Goal: Task Accomplishment & Management: Manage account settings

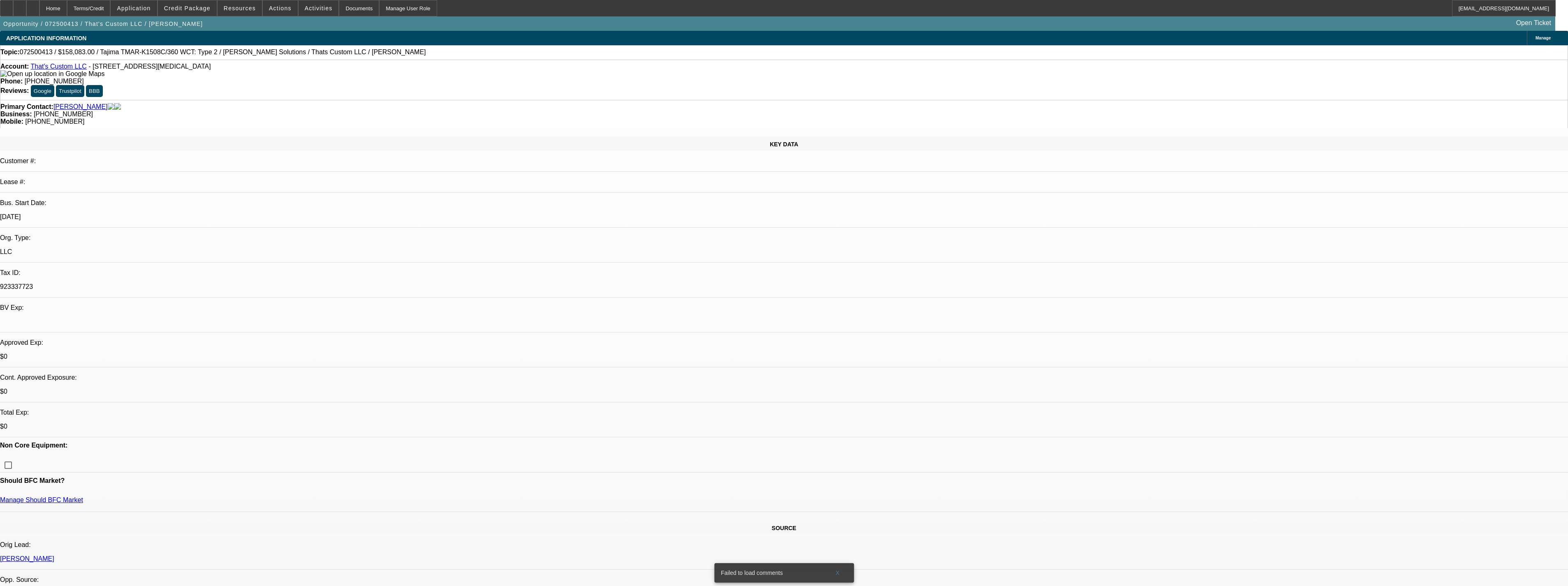
select select "0.15"
select select "2"
select select "0"
select select "6"
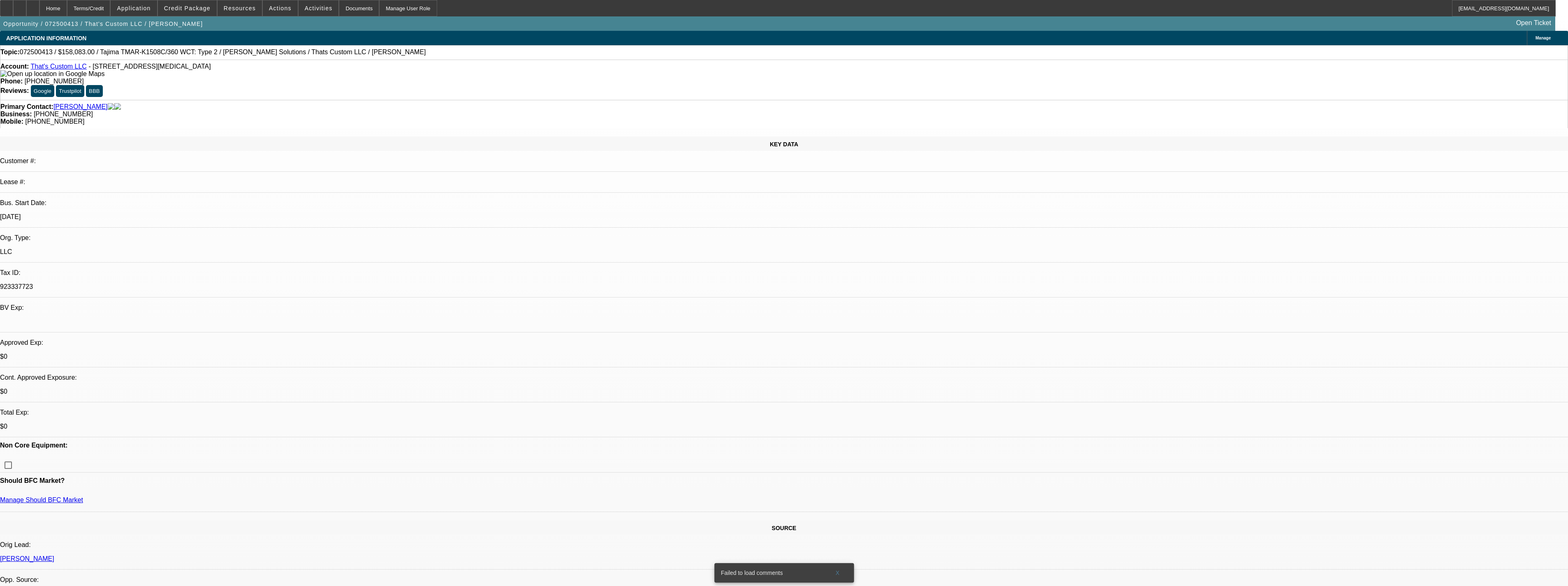
select select "0.15"
select select "2"
select select "0"
select select "6"
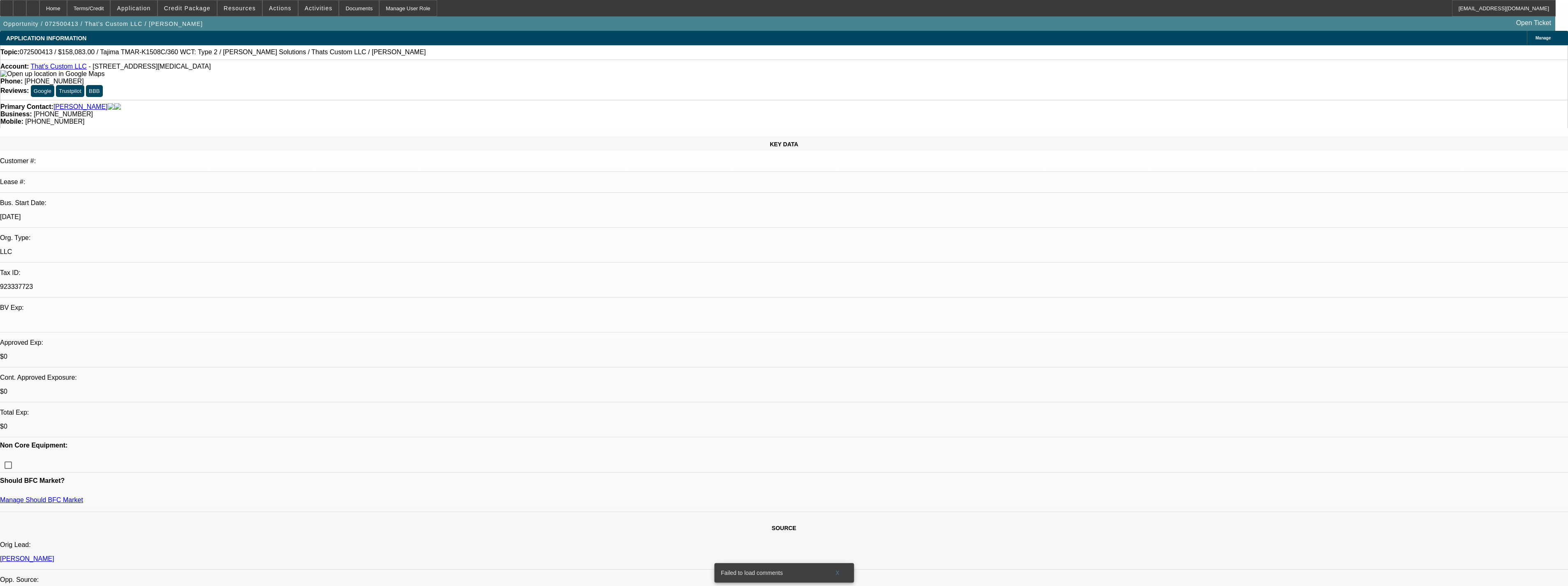
select select "0.15"
select select "2"
select select "0"
select select "6"
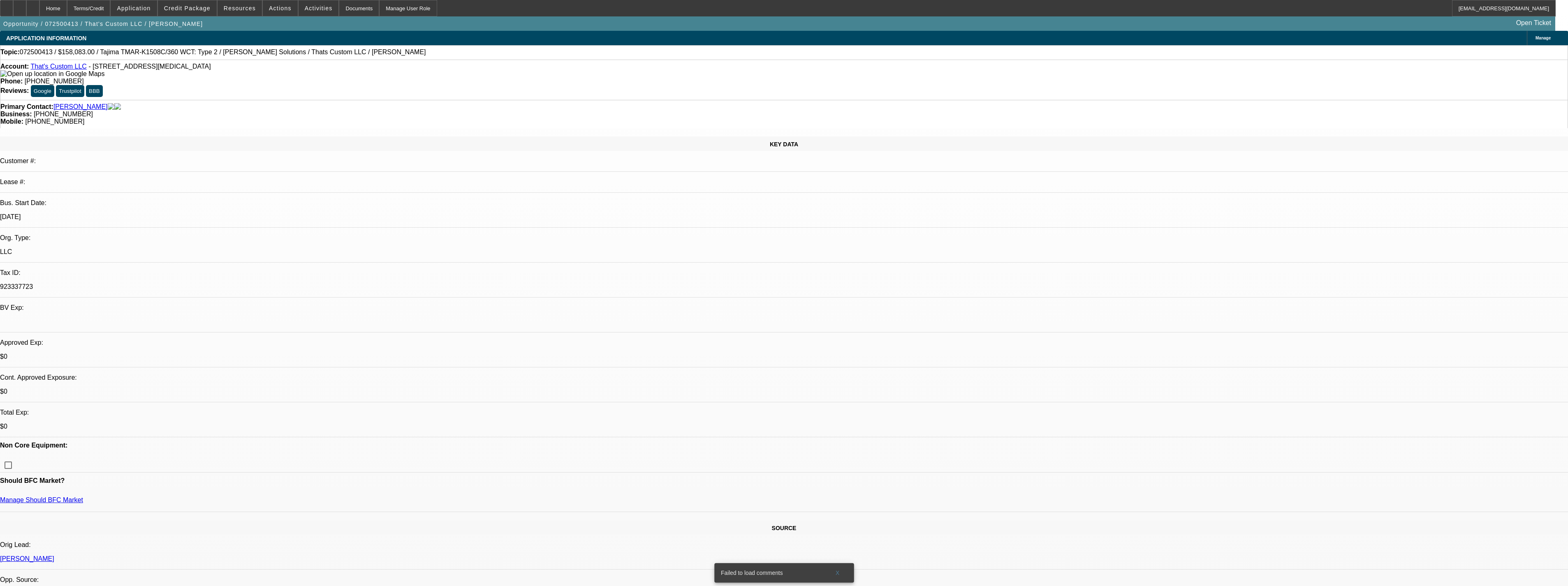
select select "0.15"
select select "2"
select select "0"
select select "6"
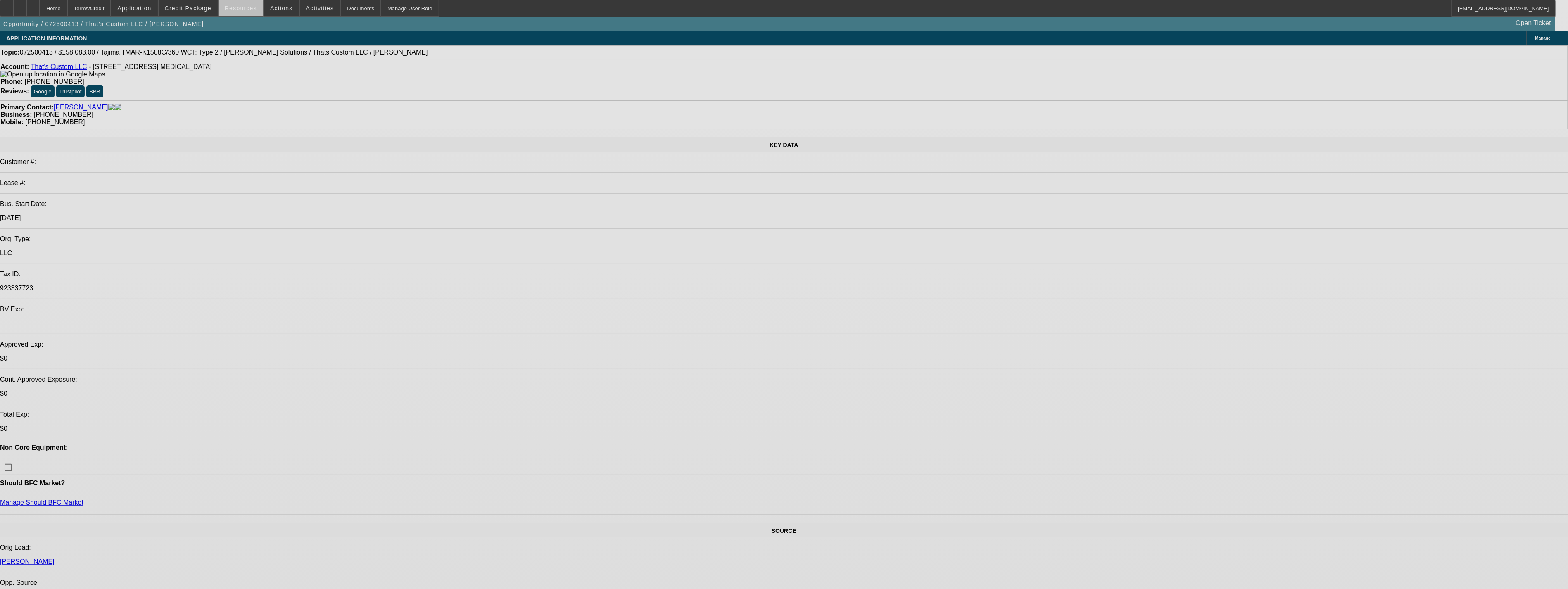
select select "0.15"
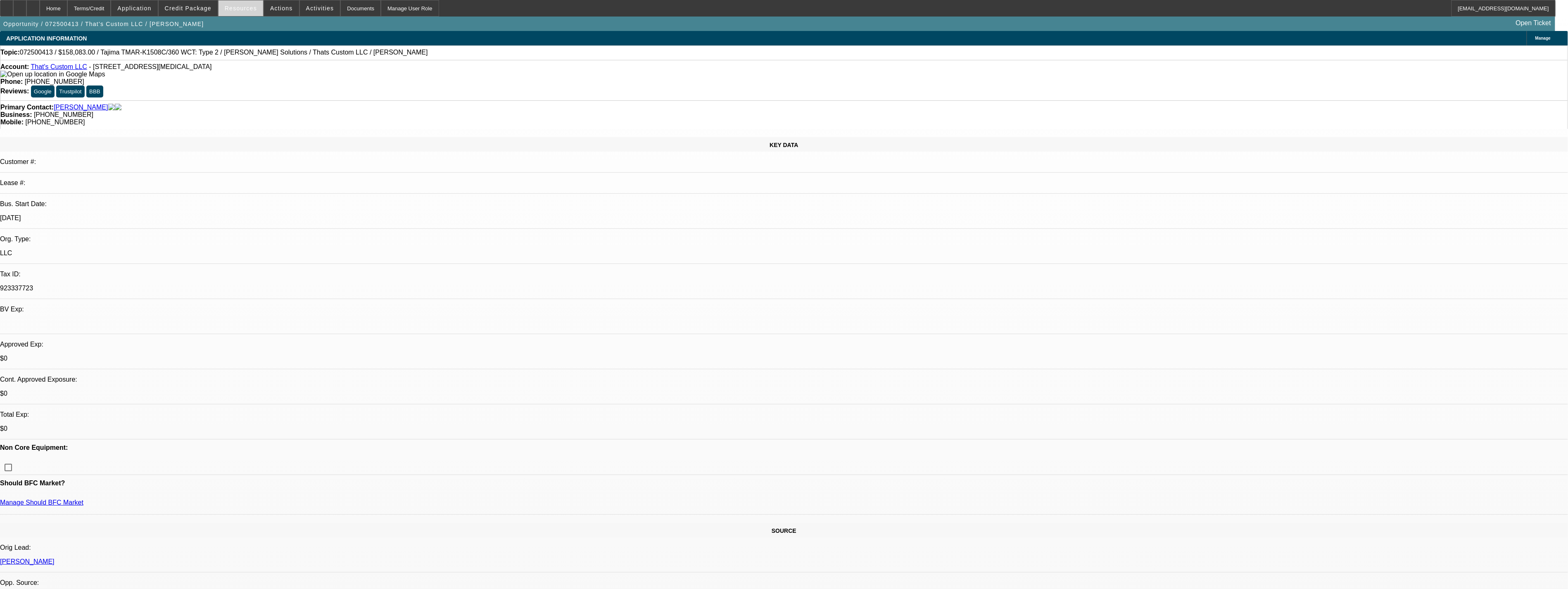
select select "2"
select select "0"
select select "0.15"
select select "2"
select select "0"
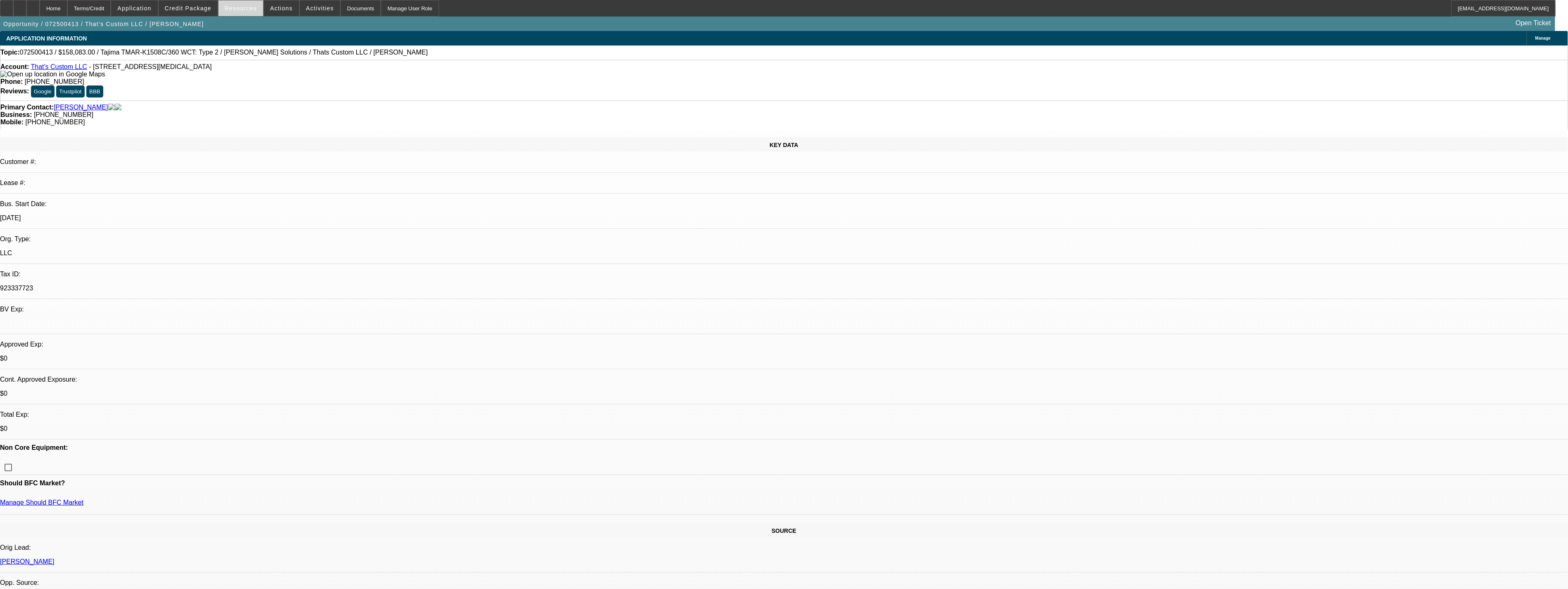
select select "0.15"
select select "2"
select select "0"
select select "0.15"
select select "2"
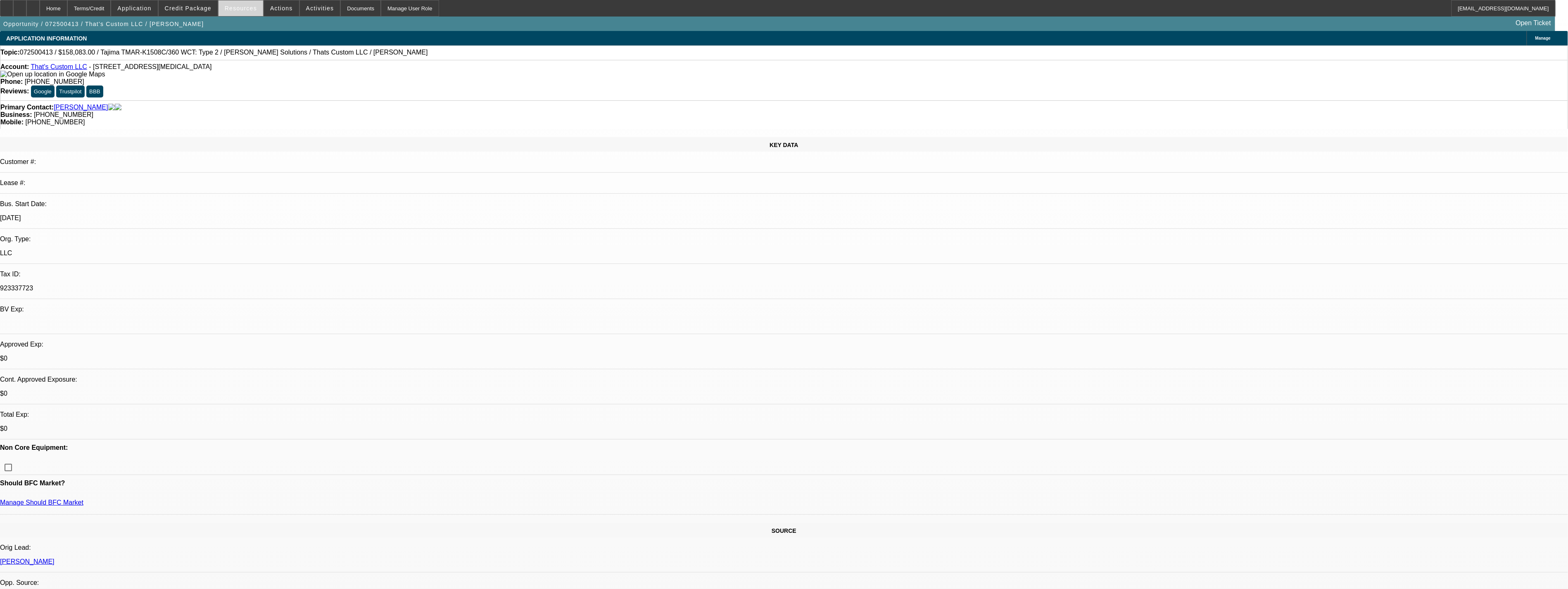
select select "0"
select select "1"
select select "2"
select select "6"
select select "1"
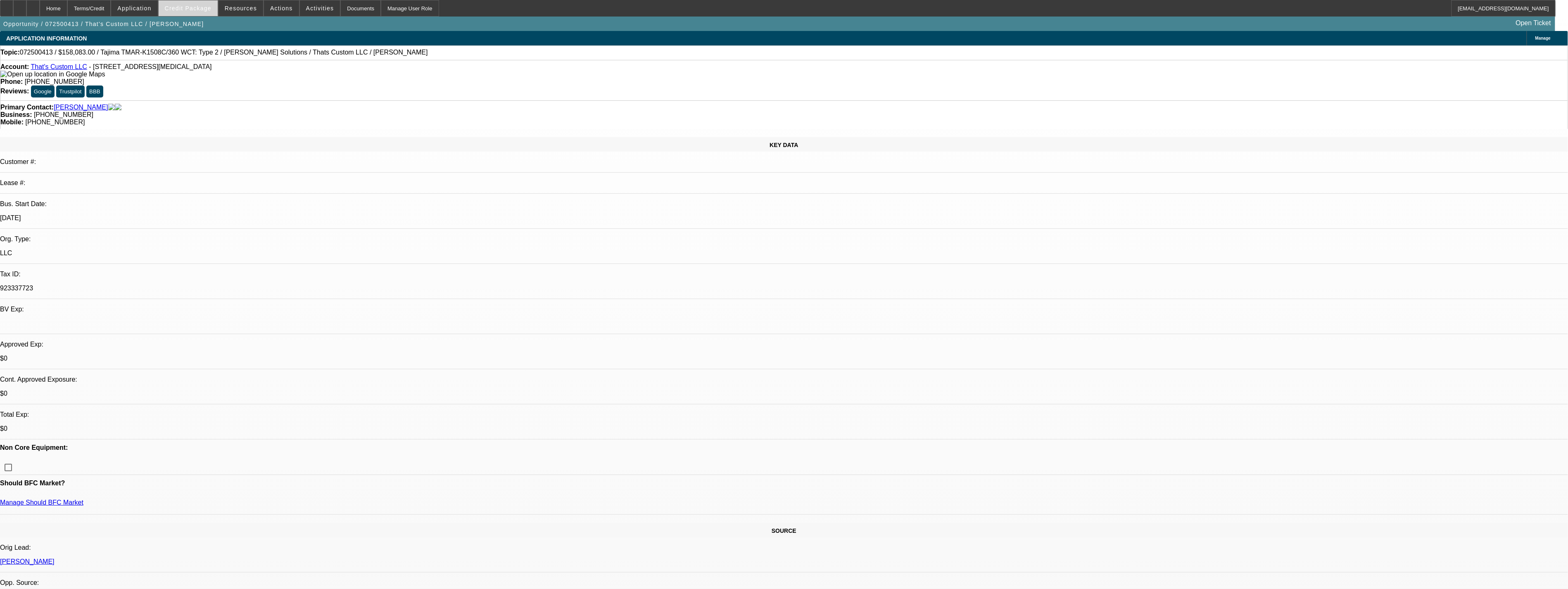
select select "2"
select select "6"
select select "1"
select select "2"
select select "6"
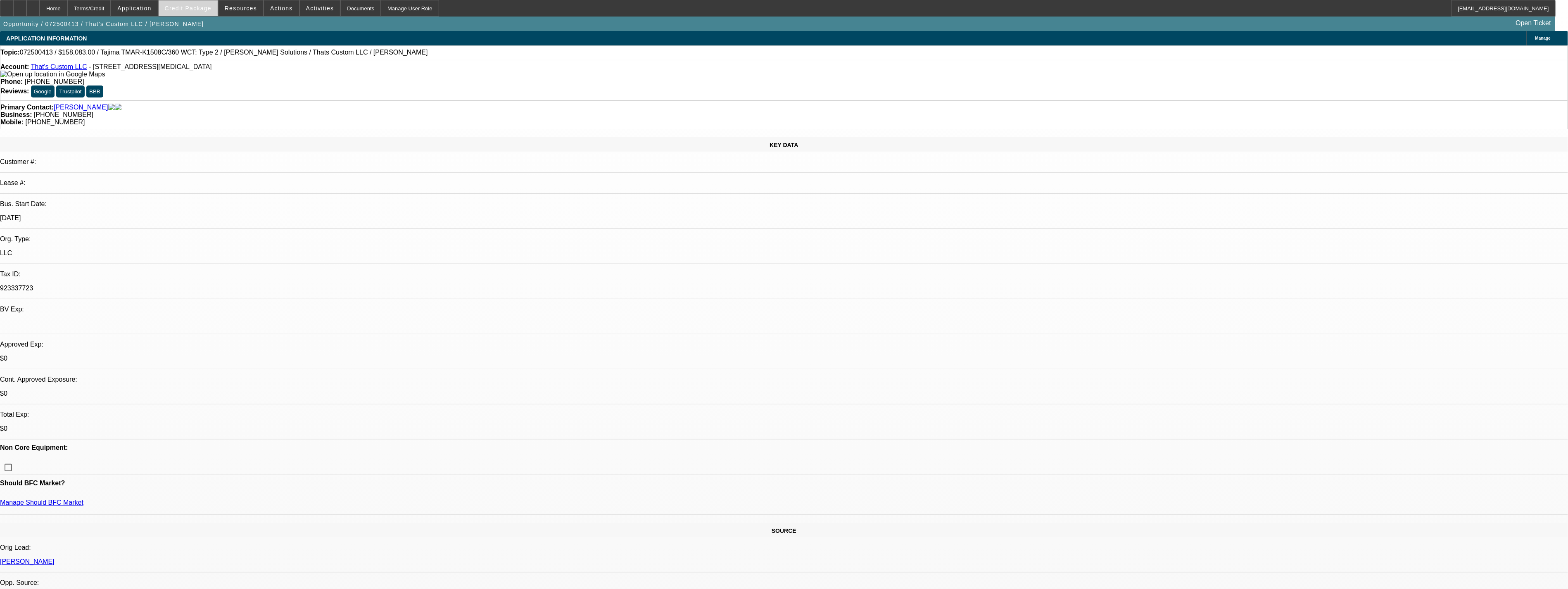
select select "1"
select select "2"
select select "6"
click at [204, 11] on span "Credit Package" at bounding box center [188, 8] width 46 height 7
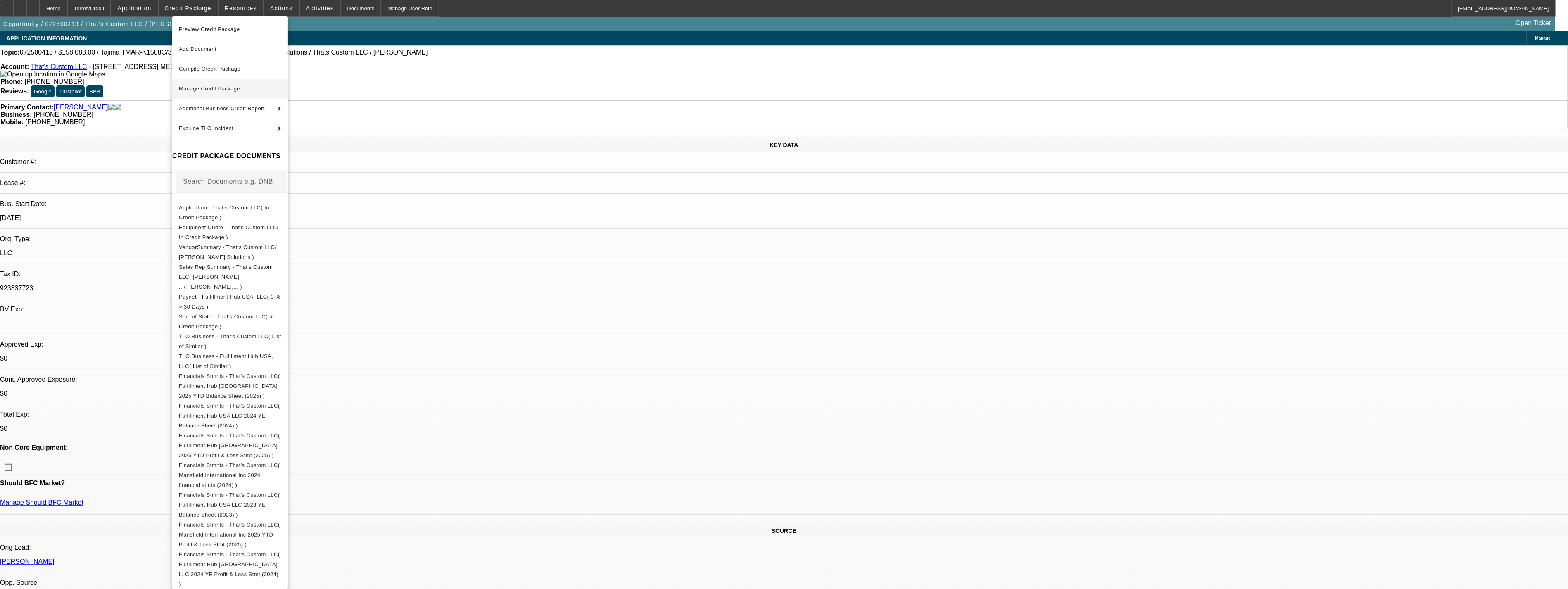
click at [209, 90] on span "Manage Credit Package" at bounding box center [210, 89] width 61 height 6
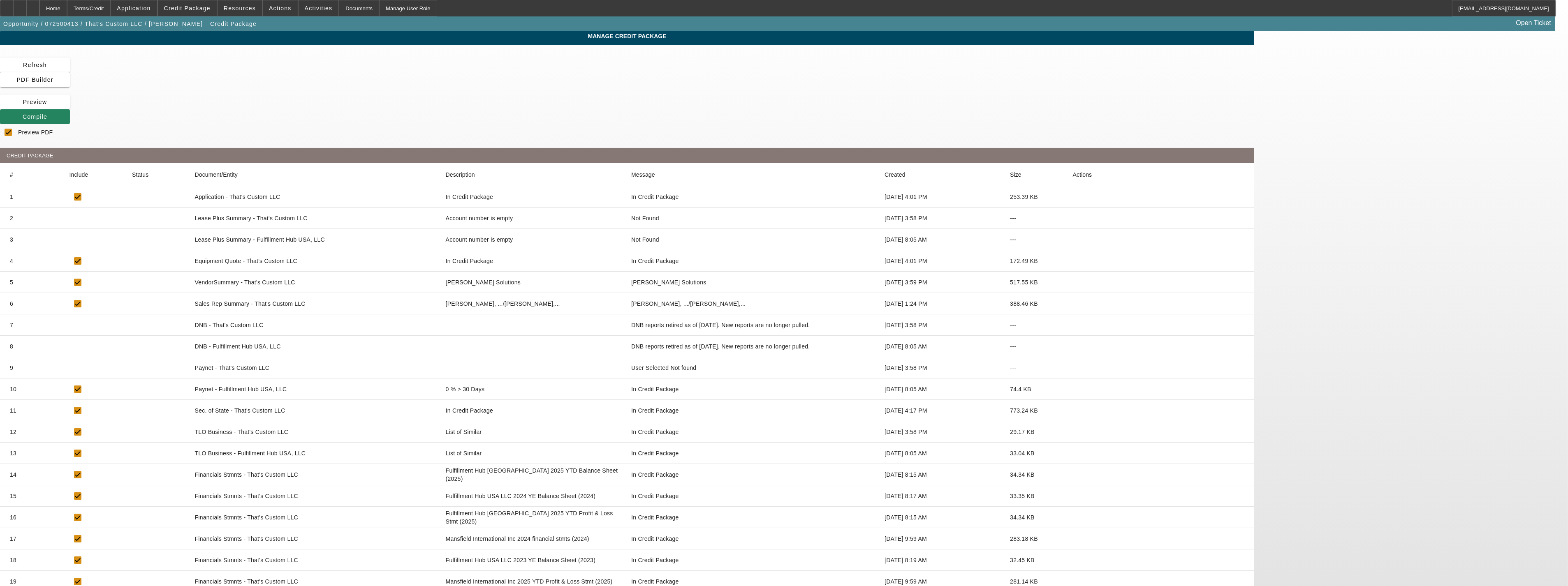
checkbox input "true"
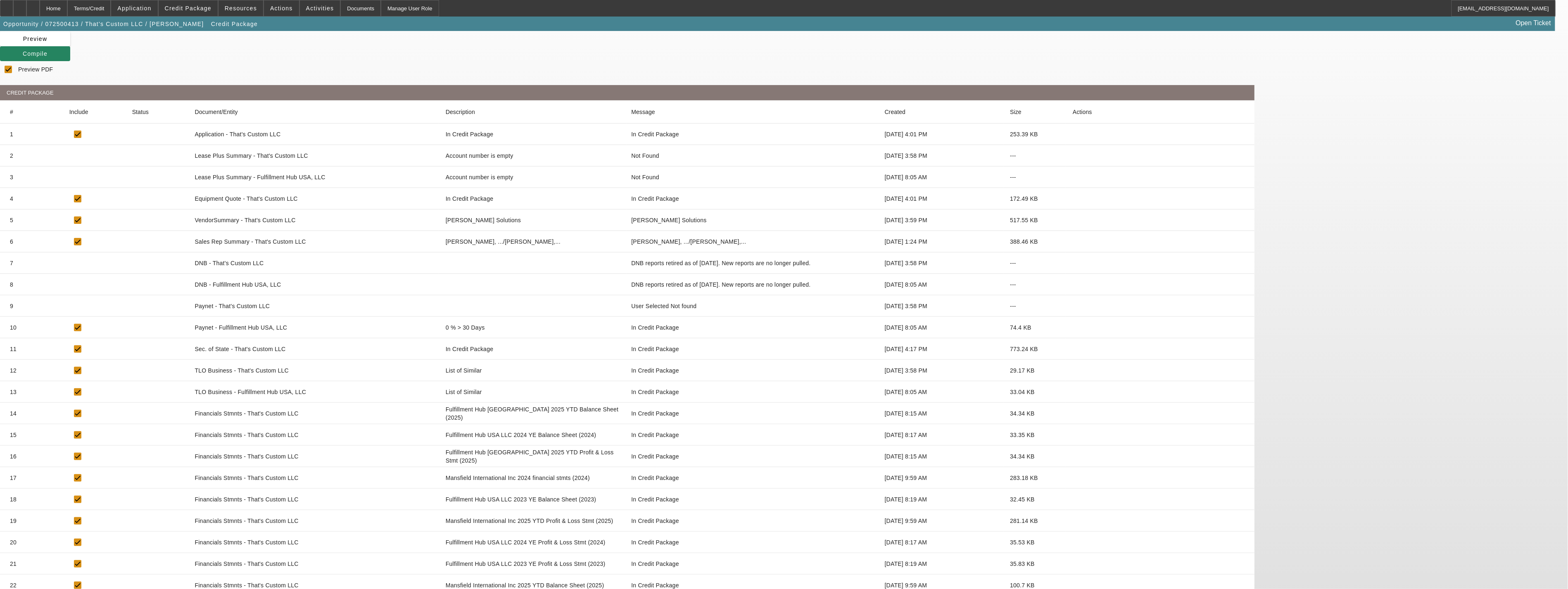
scroll to position [110, 0]
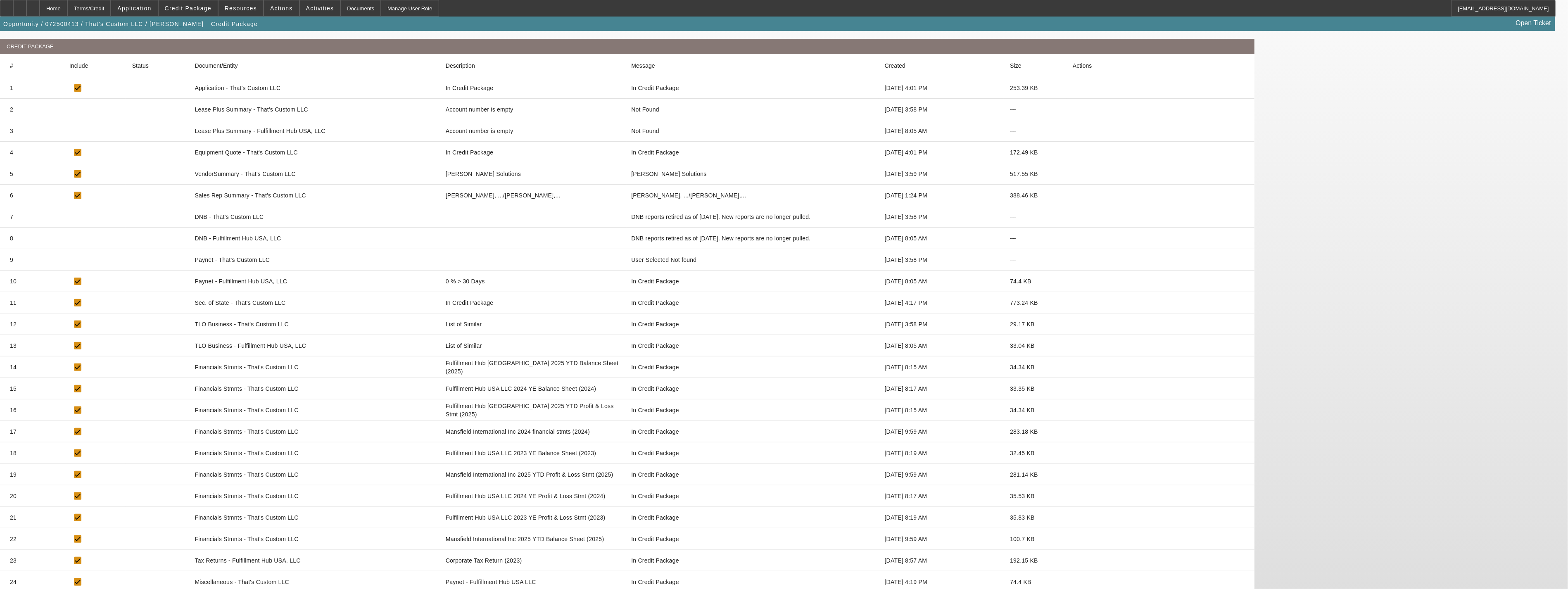
click at [1072, 368] on icon at bounding box center [1072, 368] width 0 height 0
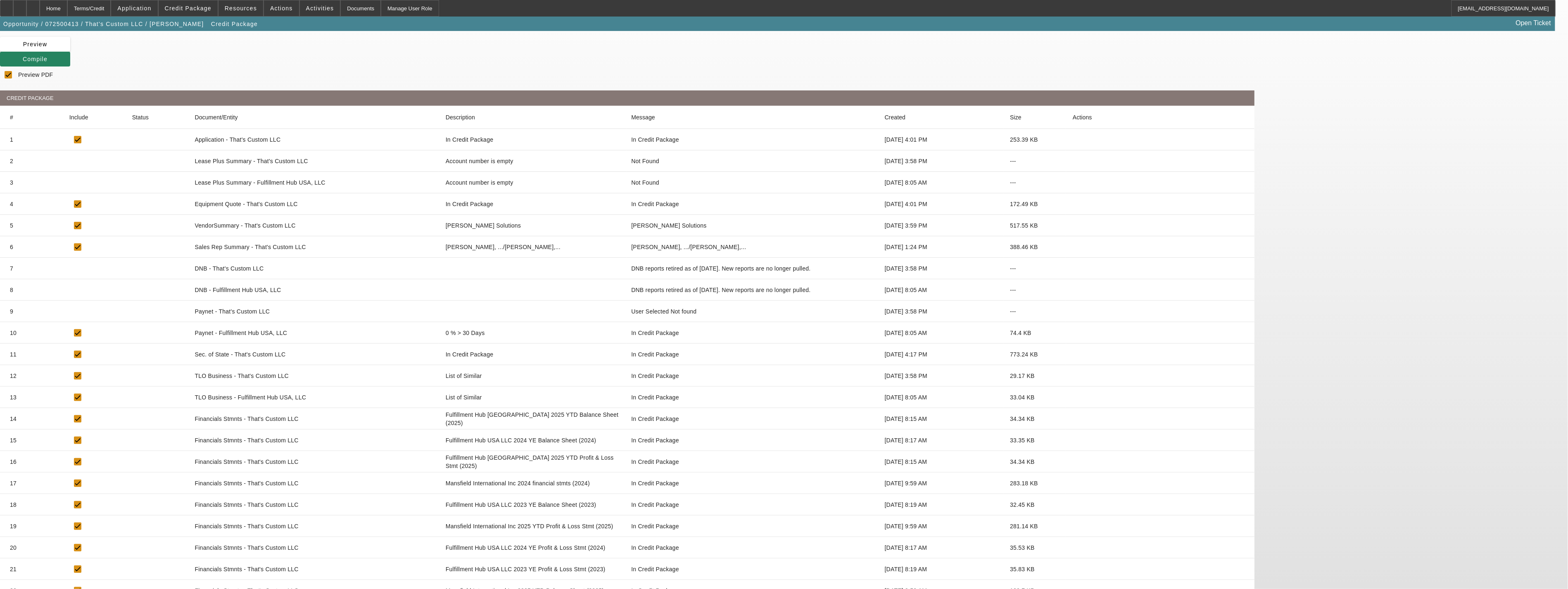
scroll to position [0, 0]
